Goal: Information Seeking & Learning: Learn about a topic

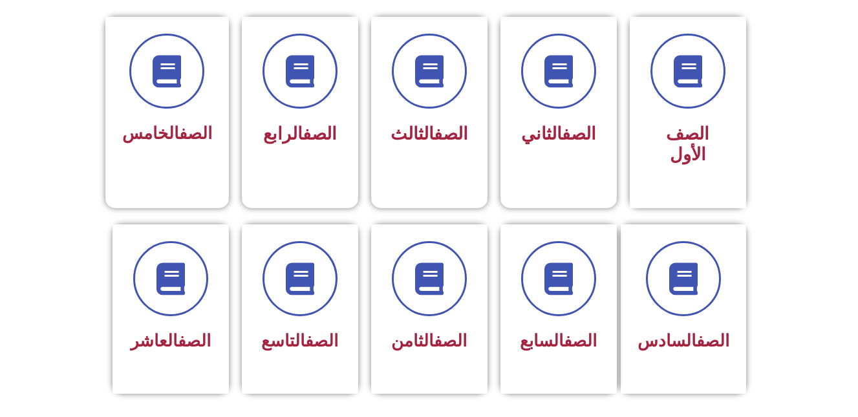
scroll to position [365, 0]
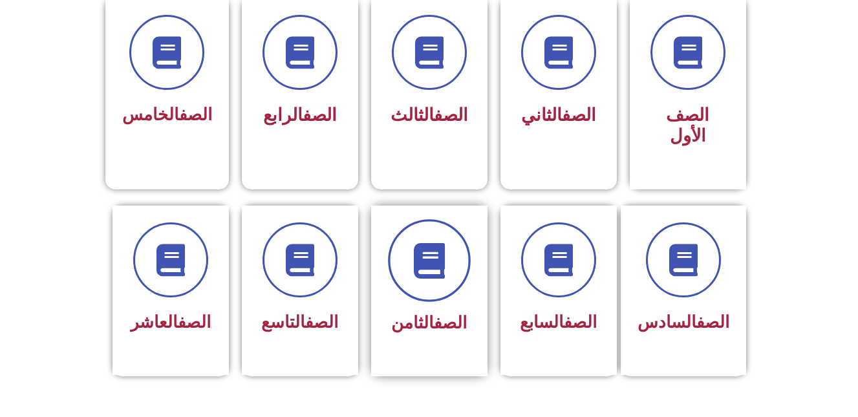
click at [405, 232] on span at bounding box center [429, 260] width 83 height 83
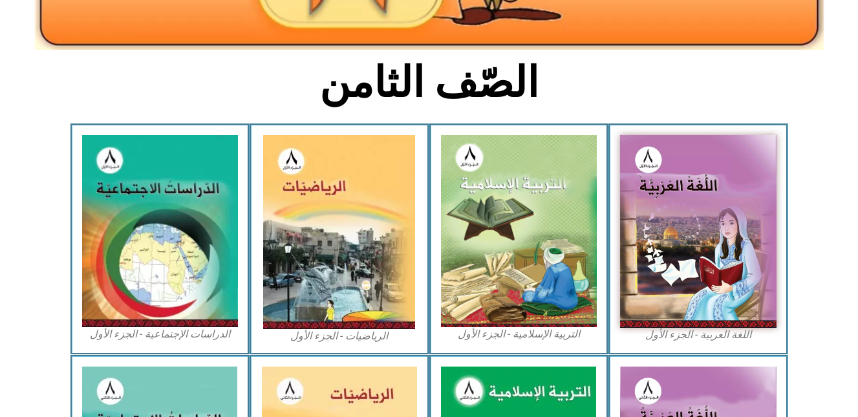
scroll to position [379, 0]
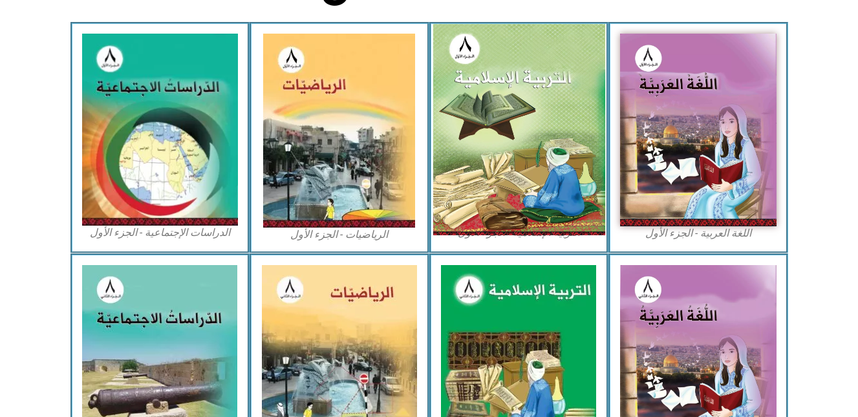
click at [489, 160] on img at bounding box center [518, 129] width 172 height 211
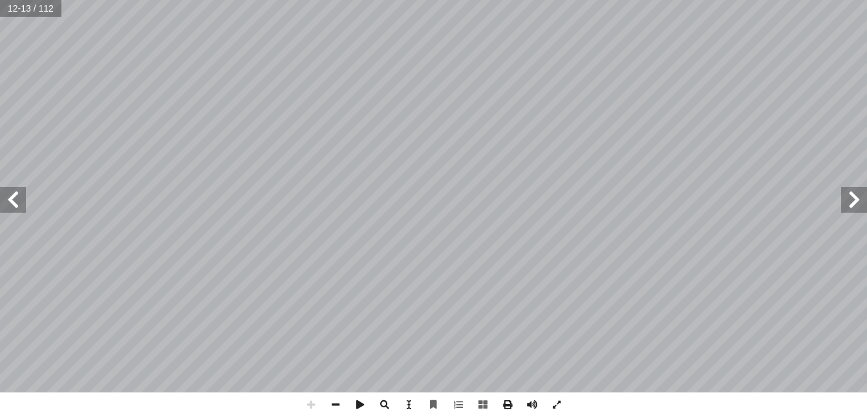
click at [20, 205] on span at bounding box center [13, 200] width 26 height 26
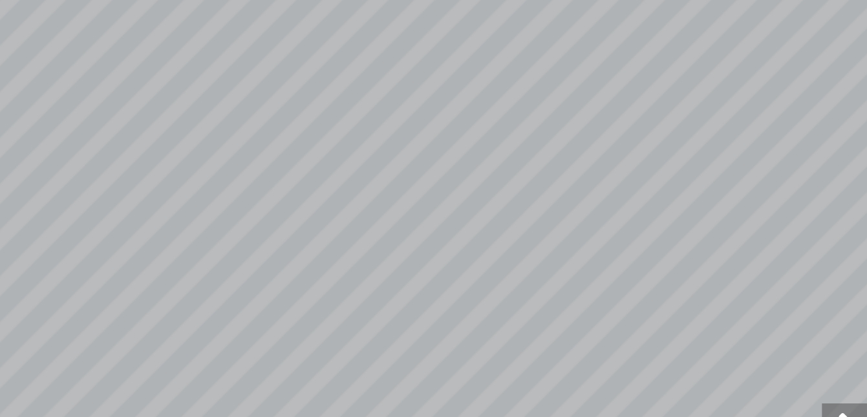
scroll to position [1, 0]
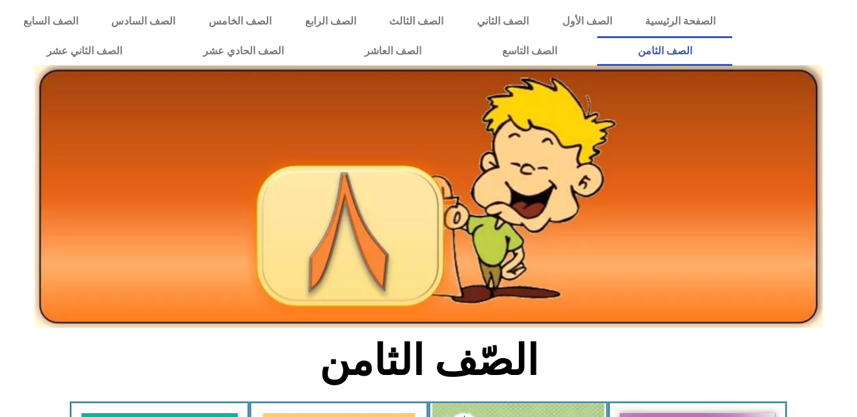
scroll to position [379, 0]
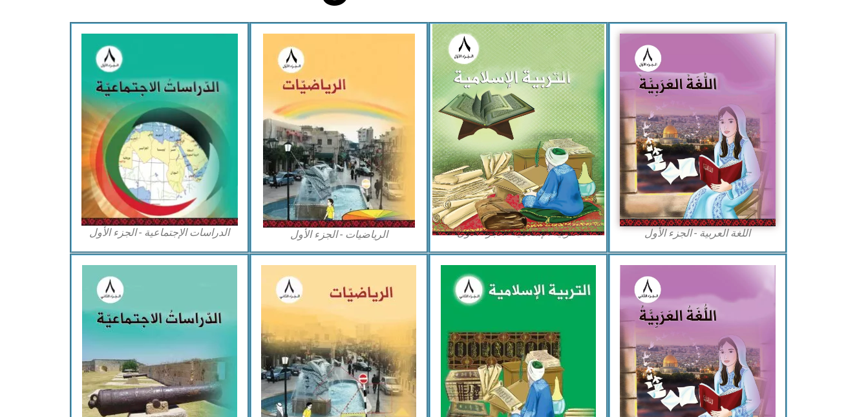
click at [548, 105] on img at bounding box center [518, 129] width 172 height 211
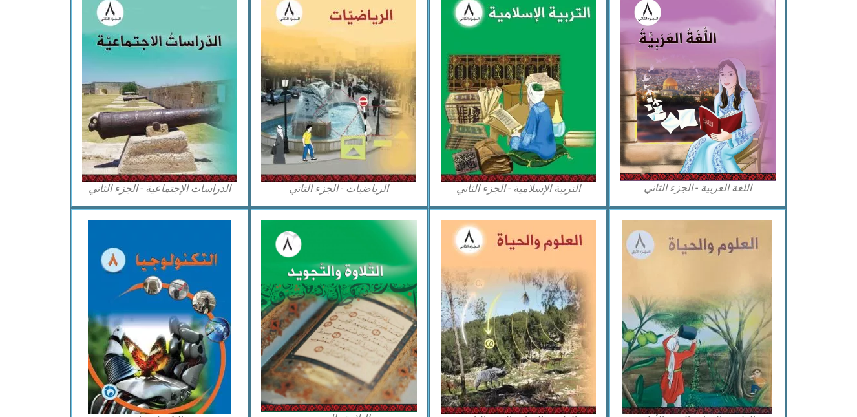
scroll to position [631, 0]
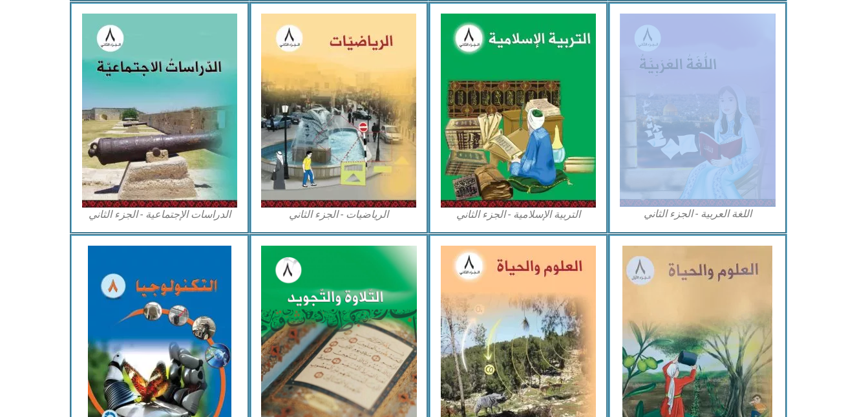
click at [856, 8] on icon at bounding box center [428, 44] width 858 height 86
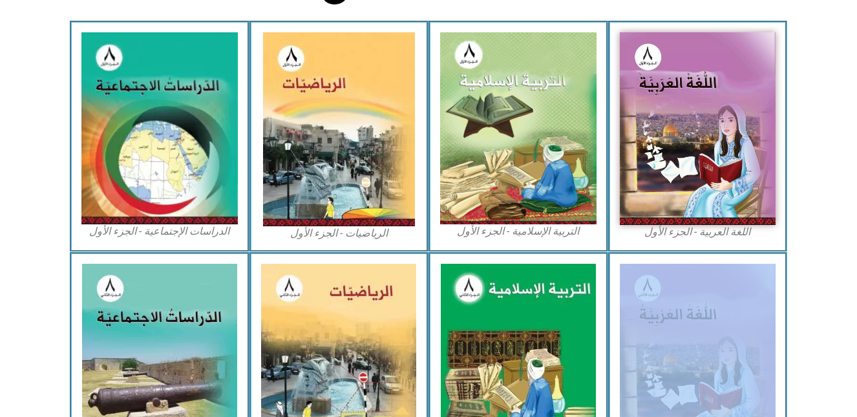
scroll to position [372, 0]
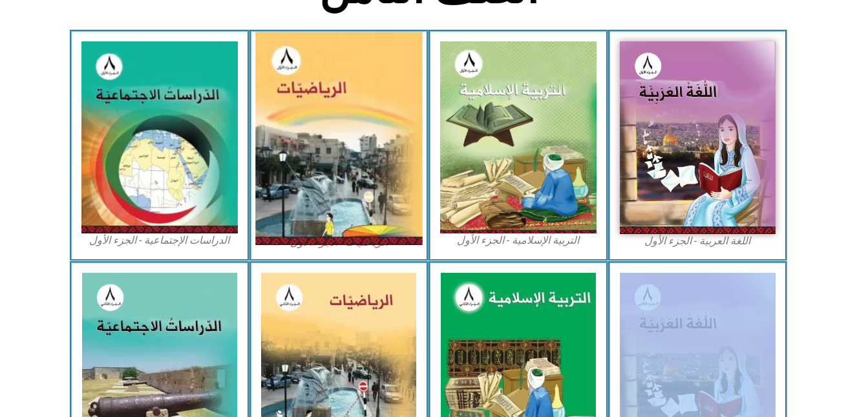
click at [327, 183] on img at bounding box center [338, 138] width 167 height 213
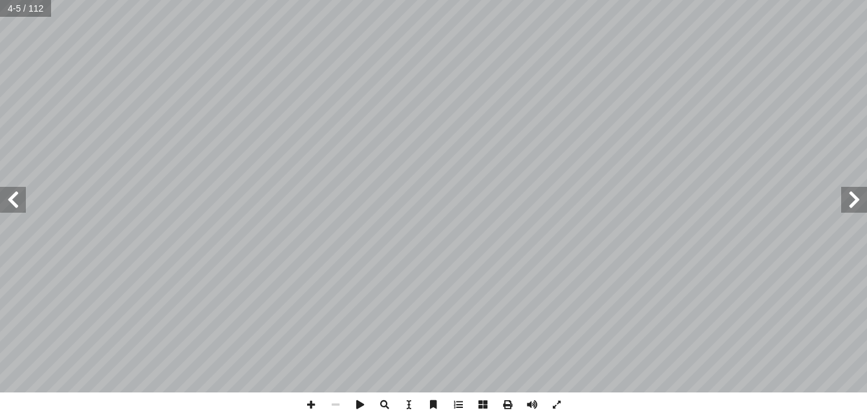
scroll to position [1, 0]
click at [8, 199] on span at bounding box center [13, 200] width 26 height 26
click at [12, 202] on span at bounding box center [13, 200] width 26 height 26
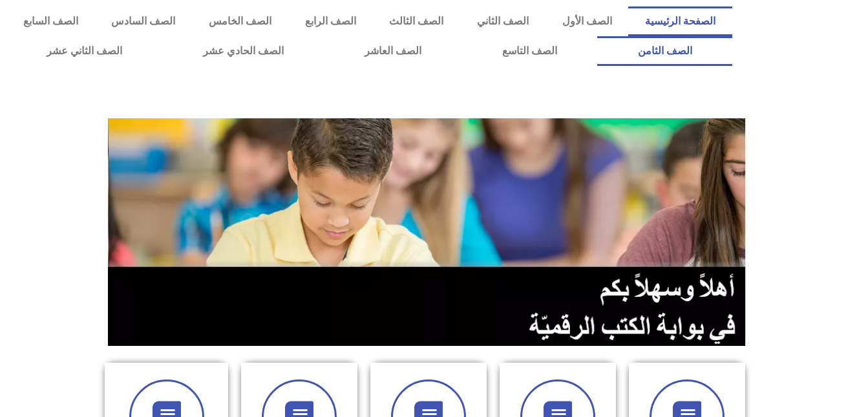
click at [597, 36] on link "الصف الثامن" at bounding box center [664, 51] width 135 height 30
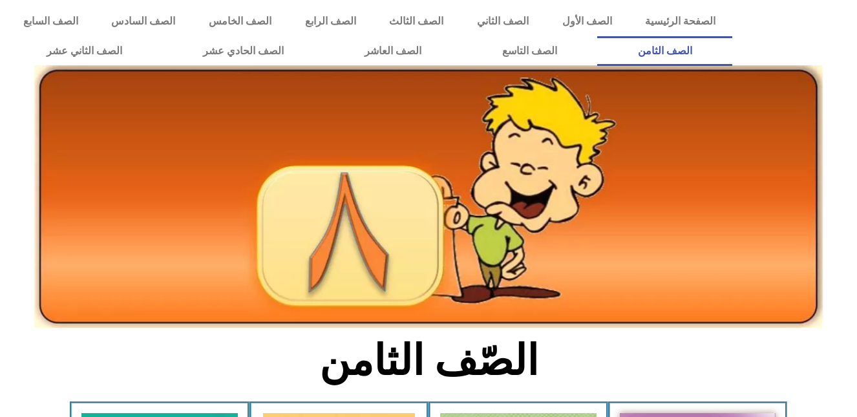
scroll to position [365, 0]
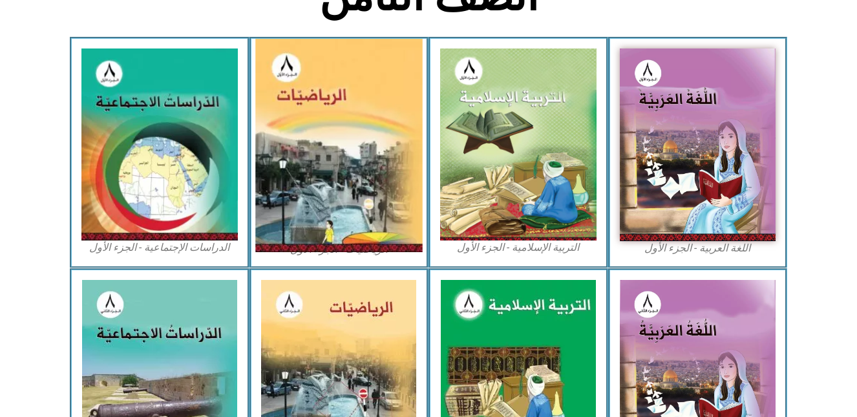
click at [320, 167] on img at bounding box center [338, 145] width 167 height 213
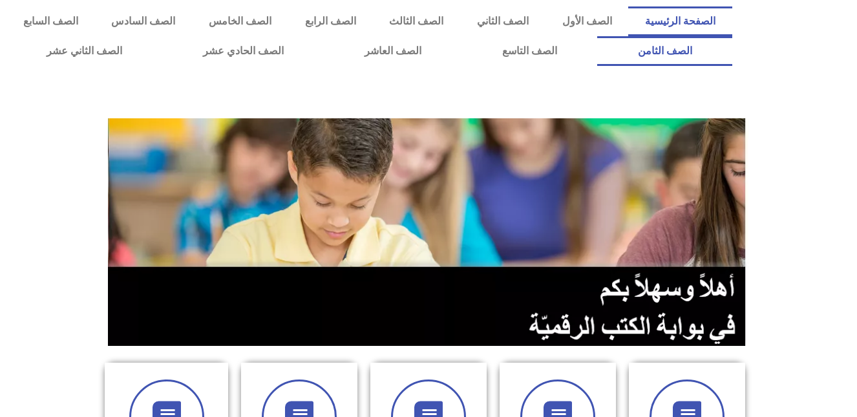
click at [597, 36] on link "الصف الثامن" at bounding box center [664, 51] width 135 height 30
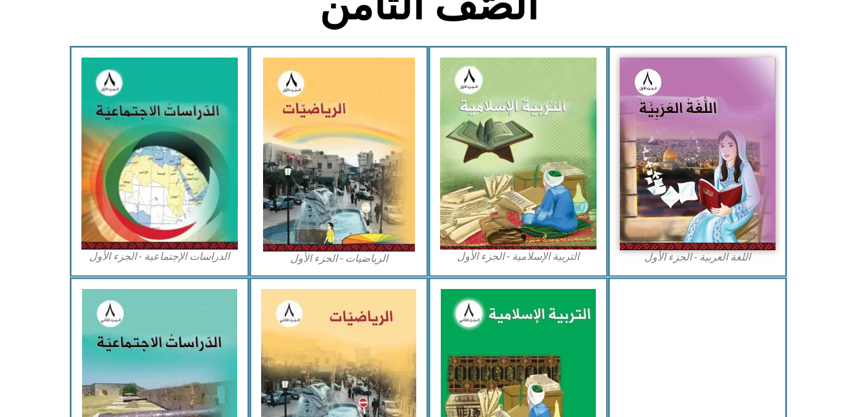
scroll to position [365, 0]
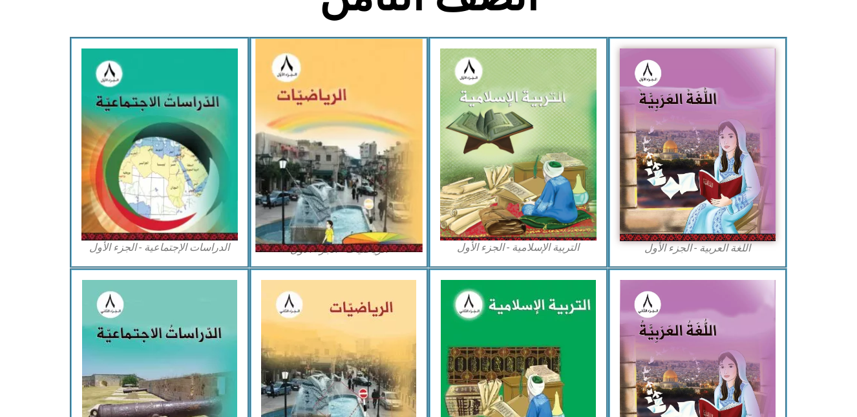
click at [271, 111] on img at bounding box center [338, 145] width 167 height 213
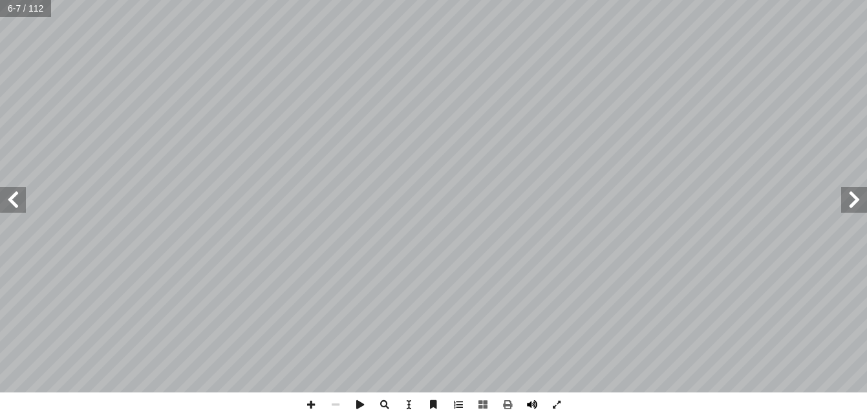
click at [529, 401] on span at bounding box center [532, 404] width 25 height 25
click at [534, 401] on span at bounding box center [532, 404] width 25 height 25
